Goal: Check status

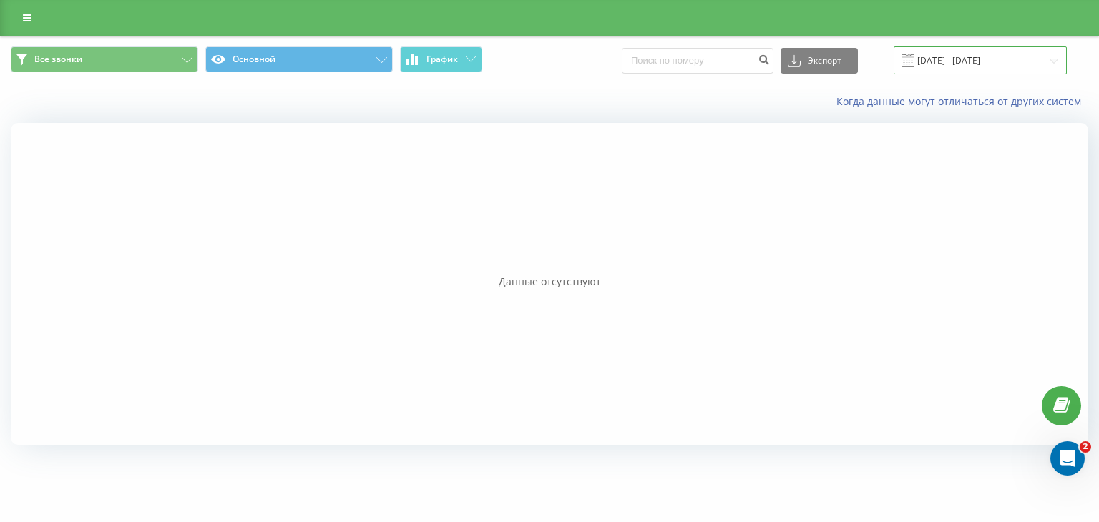
click at [1048, 67] on input "[DATE] - [DATE]" at bounding box center [980, 61] width 173 height 28
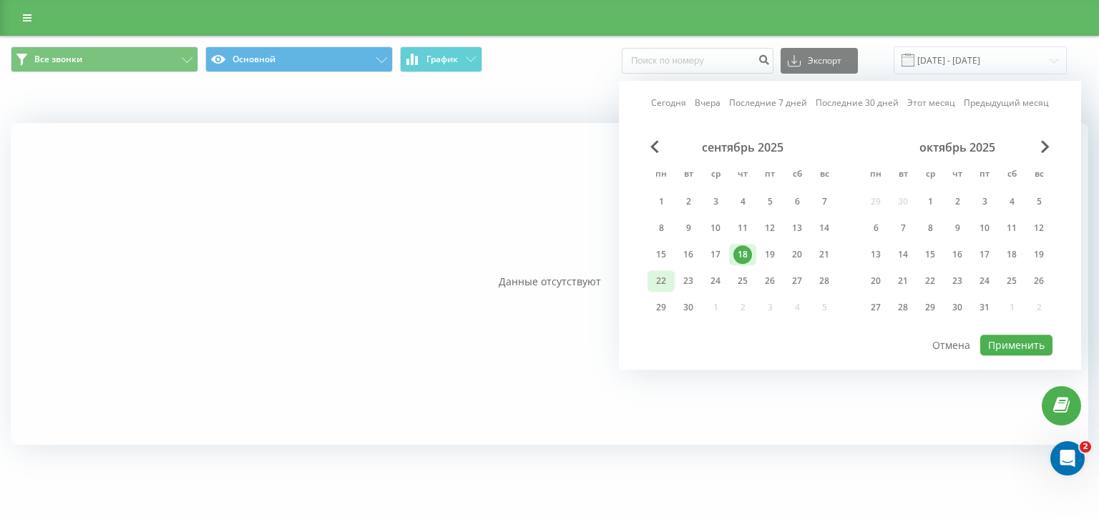
click at [668, 273] on div "22" at bounding box center [661, 281] width 19 height 19
click at [1026, 350] on button "Применить" at bounding box center [1016, 345] width 72 height 21
type input "[DATE] - [DATE]"
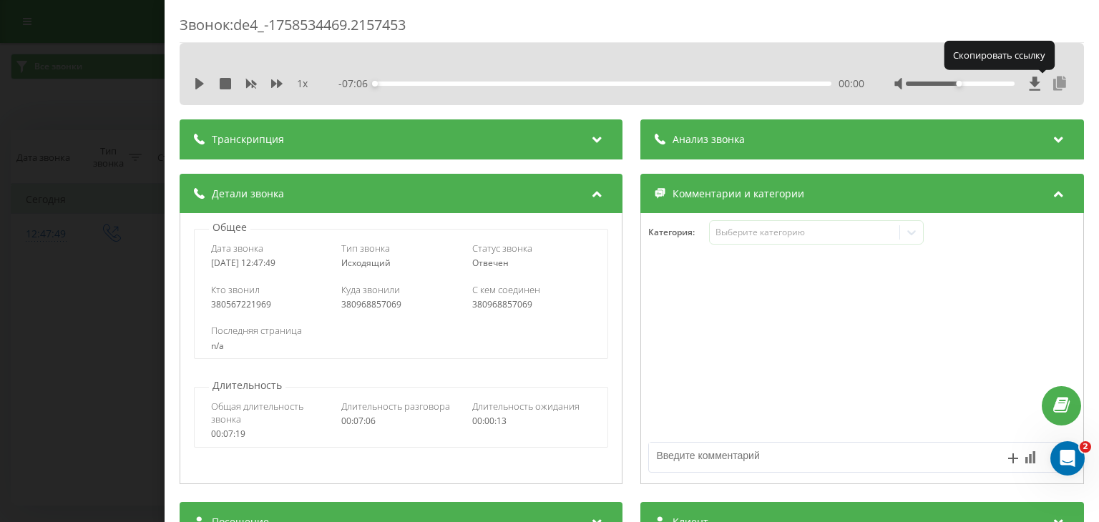
click at [1055, 80] on icon at bounding box center [1060, 84] width 17 height 14
